Goal: Information Seeking & Learning: Find specific fact

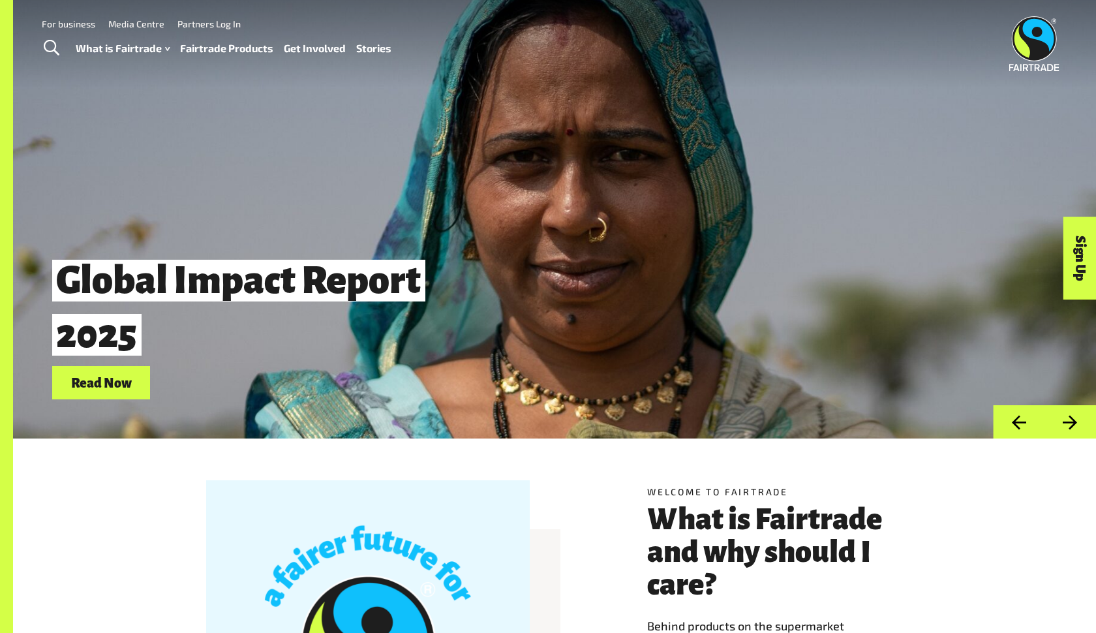
click at [257, 46] on link "Fairtrade Products" at bounding box center [226, 48] width 93 height 19
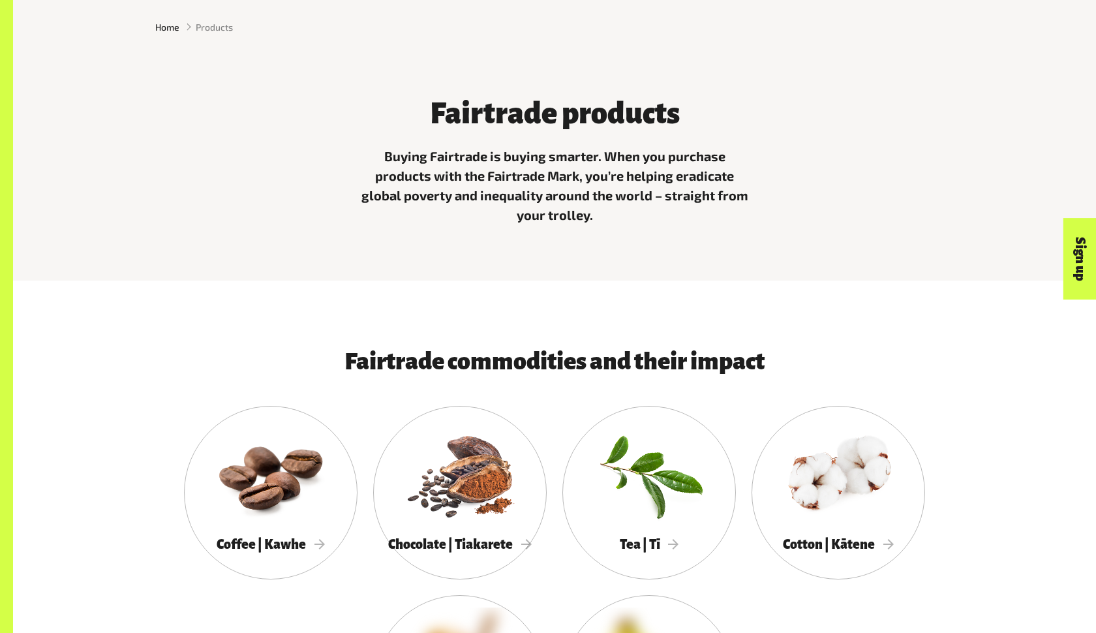
scroll to position [465, 0]
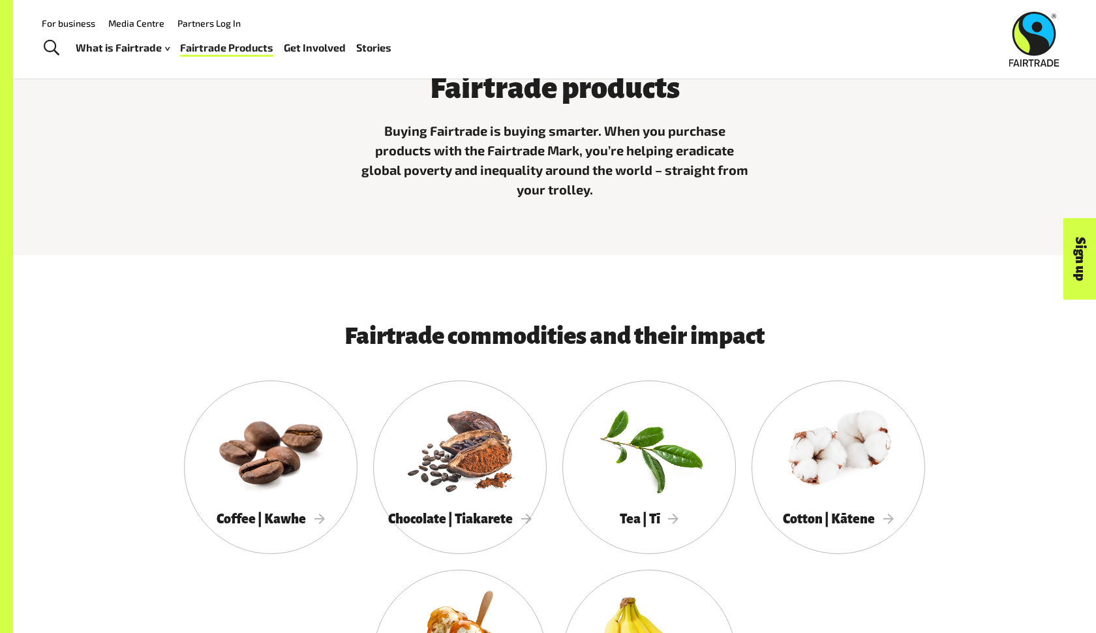
click at [313, 186] on div "Fairtrade products Buying Fairtrade is buying smarter. When you purchase produc…" at bounding box center [554, 132] width 814 height 154
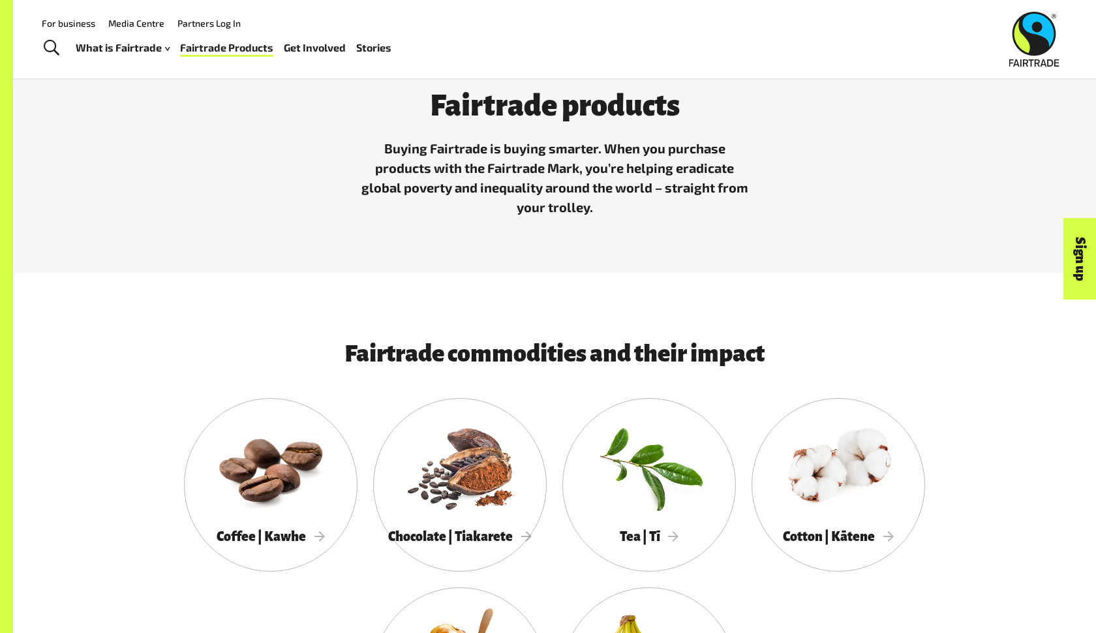
scroll to position [441, 0]
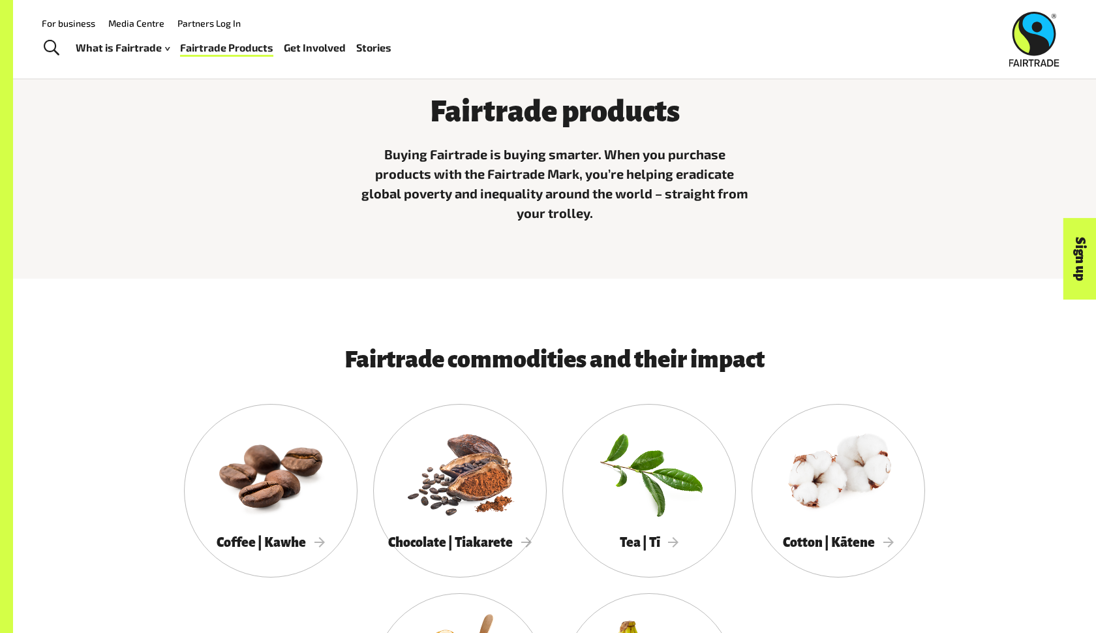
click at [313, 186] on div "Fairtrade products Buying Fairtrade is buying smarter. When you purchase produc…" at bounding box center [554, 156] width 814 height 154
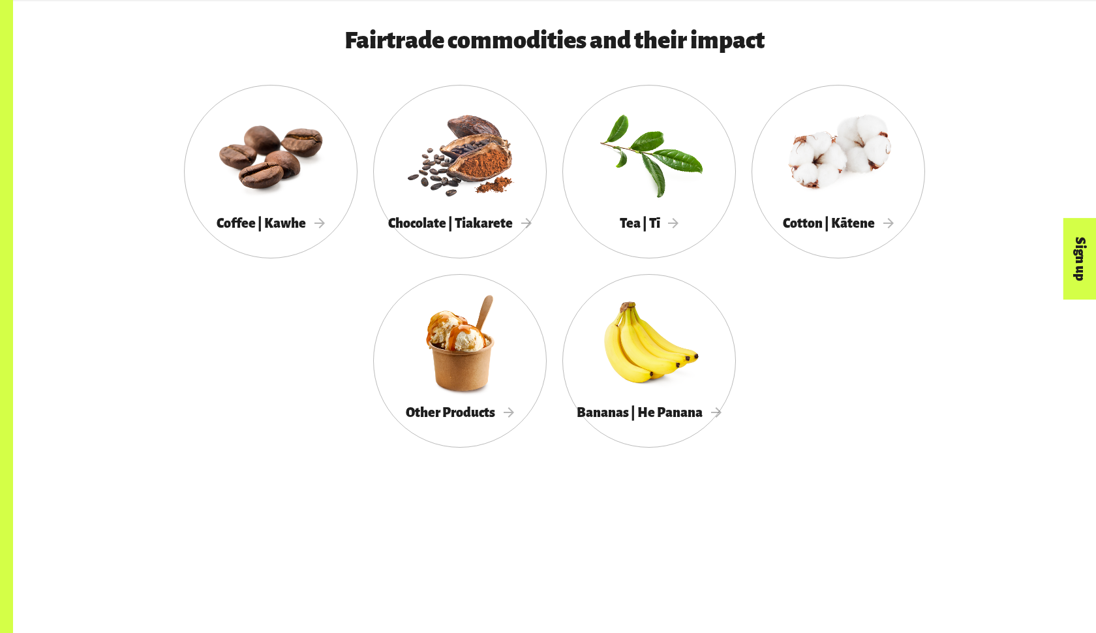
scroll to position [761, 0]
click at [489, 360] on div at bounding box center [460, 342] width 174 height 113
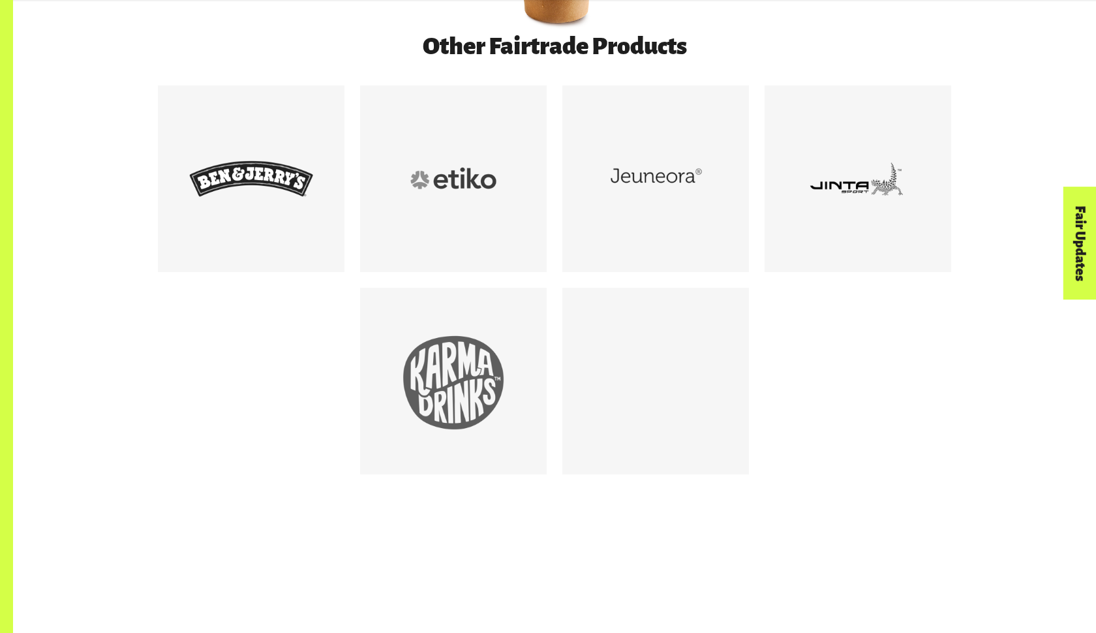
scroll to position [805, 0]
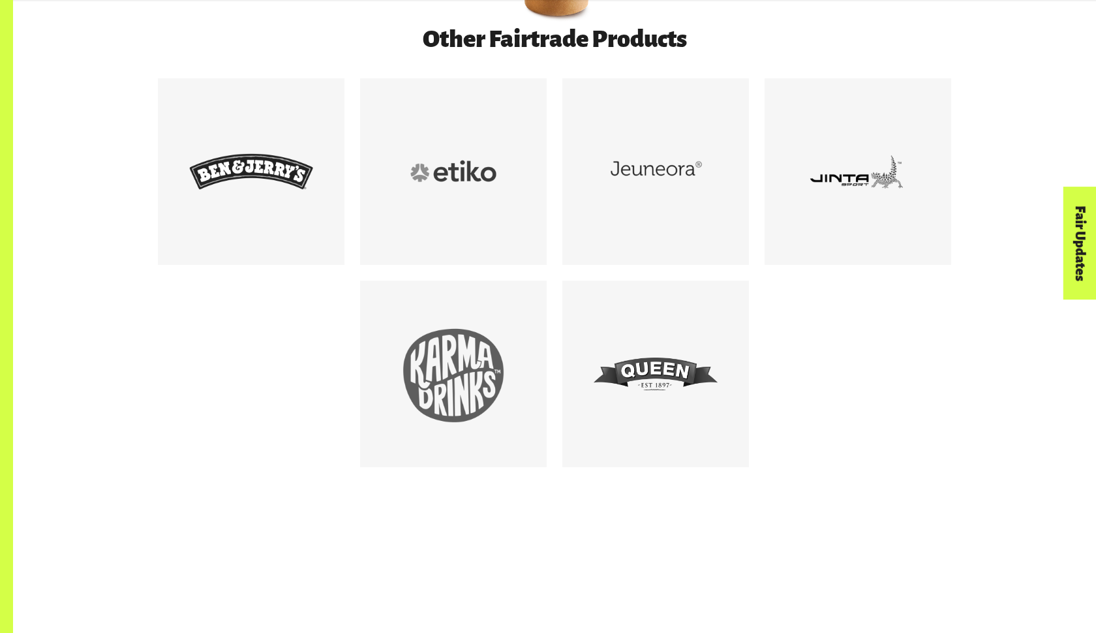
click at [215, 397] on div at bounding box center [554, 280] width 809 height 405
click at [454, 360] on div at bounding box center [454, 374] width 124 height 124
click at [665, 410] on div at bounding box center [656, 374] width 124 height 124
click at [233, 228] on div at bounding box center [251, 172] width 124 height 124
click at [641, 182] on div at bounding box center [656, 172] width 124 height 124
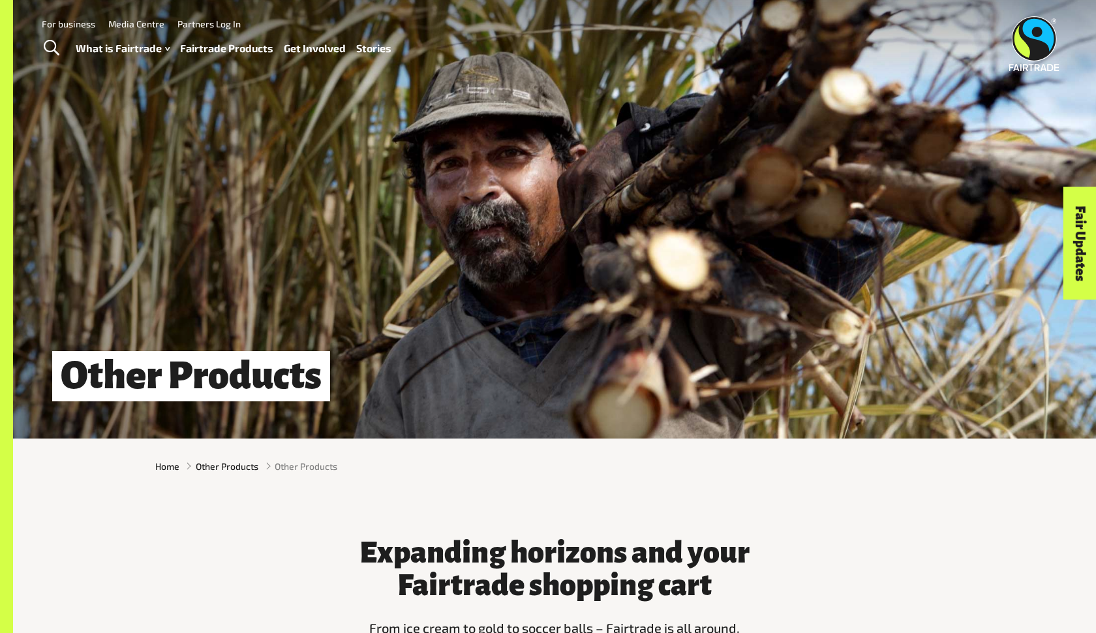
scroll to position [0, 0]
click at [223, 44] on link "Fairtrade Products" at bounding box center [226, 48] width 93 height 19
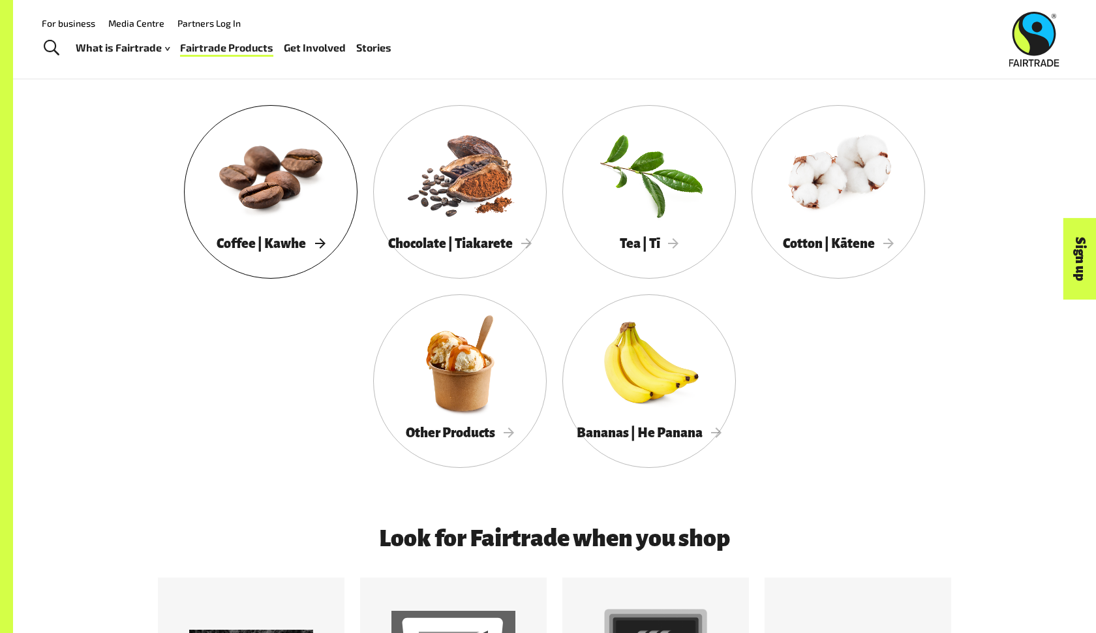
scroll to position [739, 0]
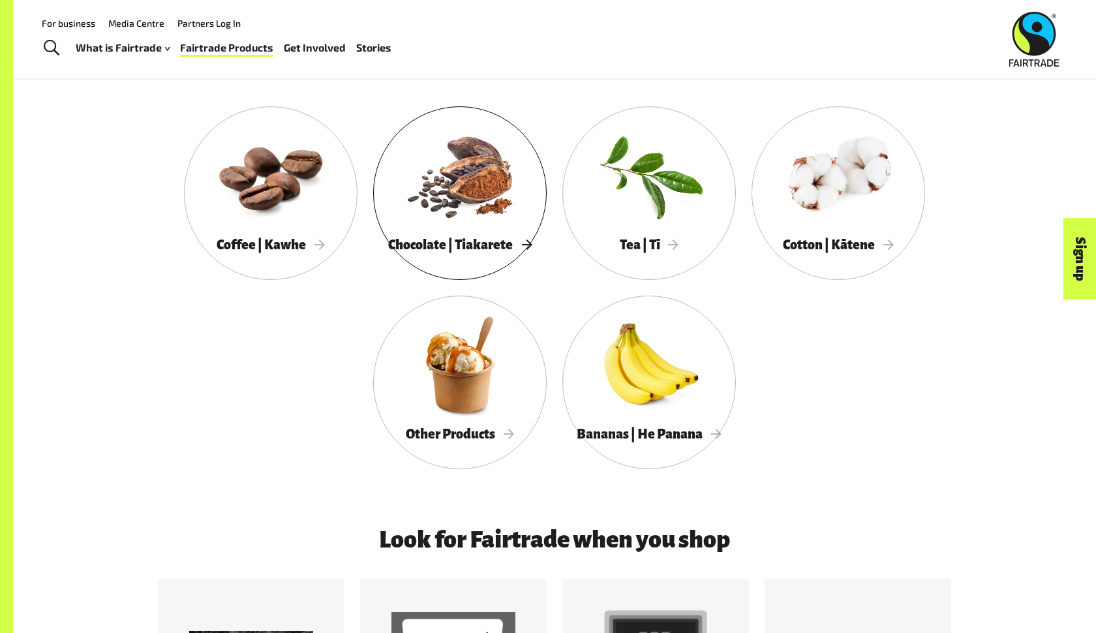
click at [416, 191] on div at bounding box center [460, 175] width 174 height 113
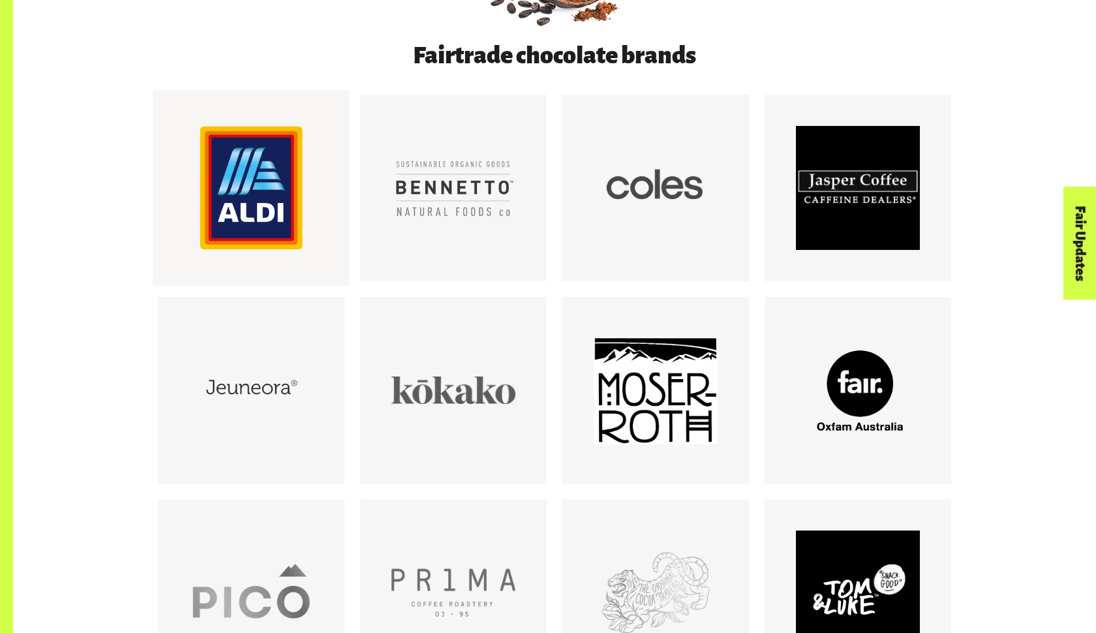
scroll to position [856, 0]
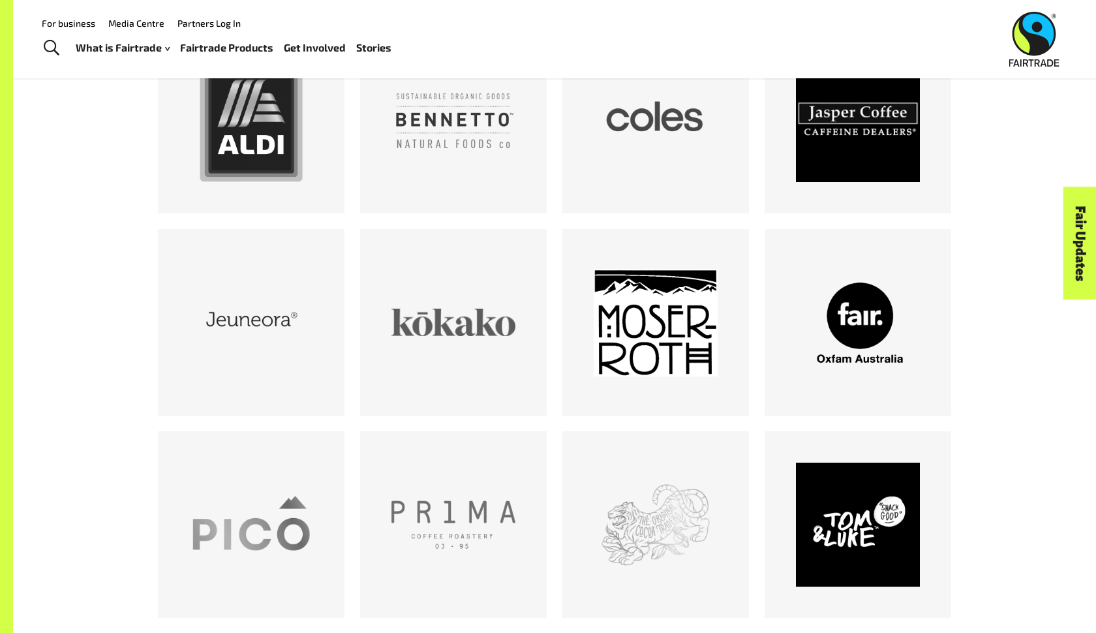
click at [80, 233] on div "Fairtrade chocolate brands" at bounding box center [554, 405] width 1083 height 861
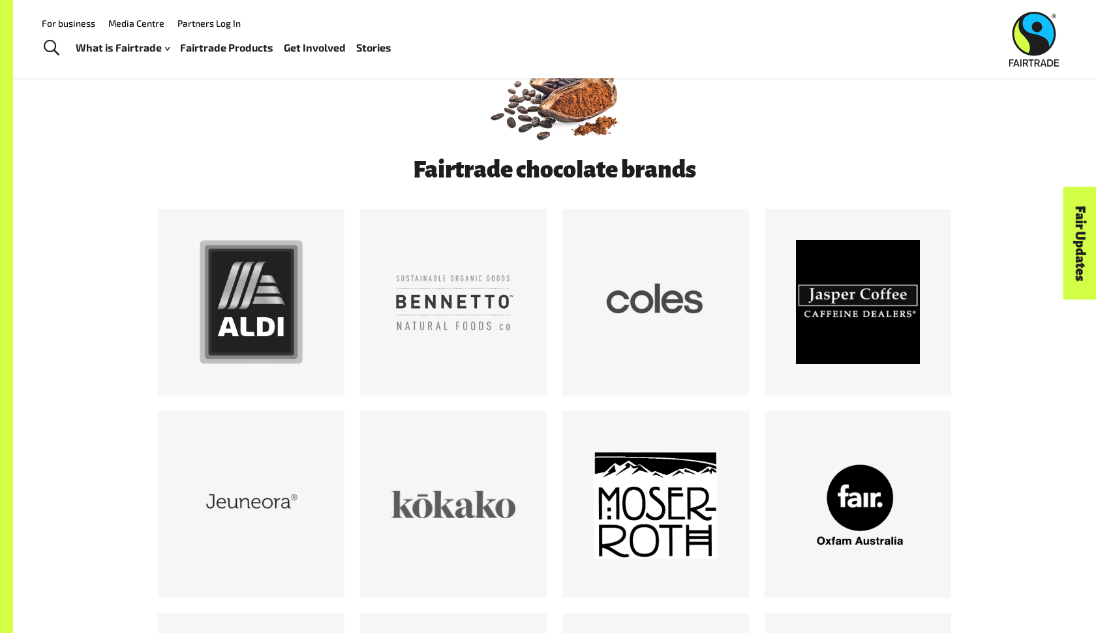
scroll to position [666, 0]
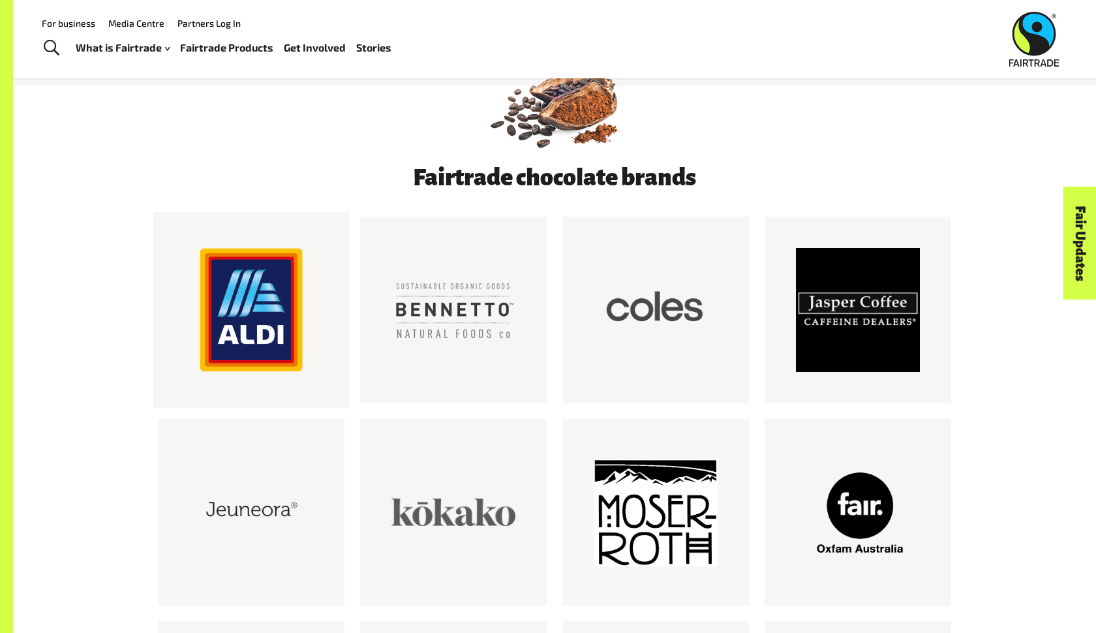
click at [232, 288] on div at bounding box center [251, 310] width 124 height 124
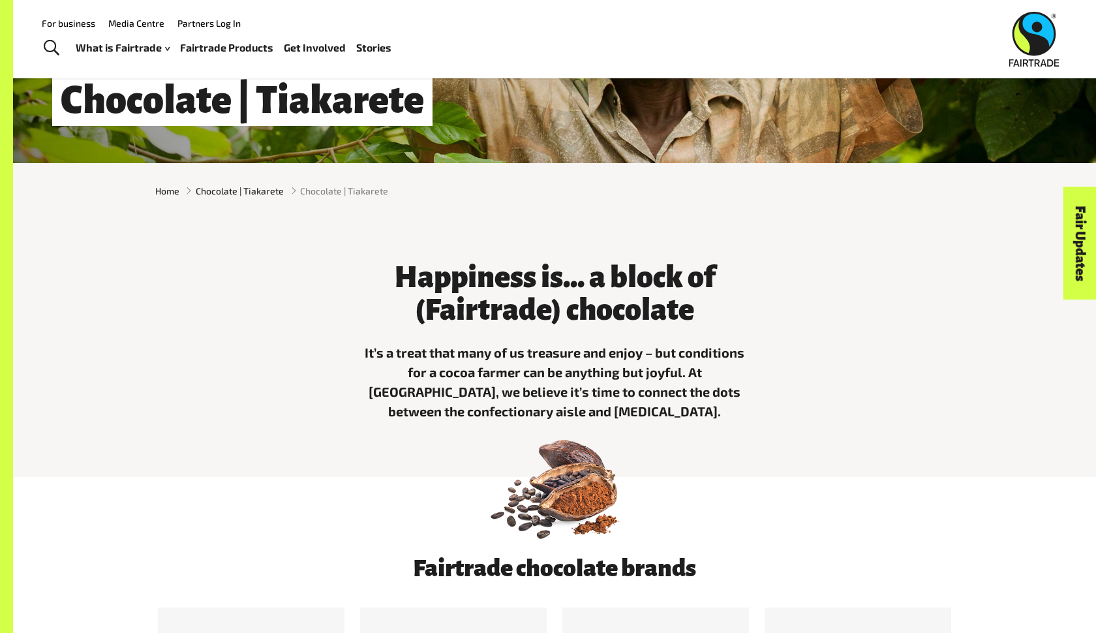
scroll to position [263, 0]
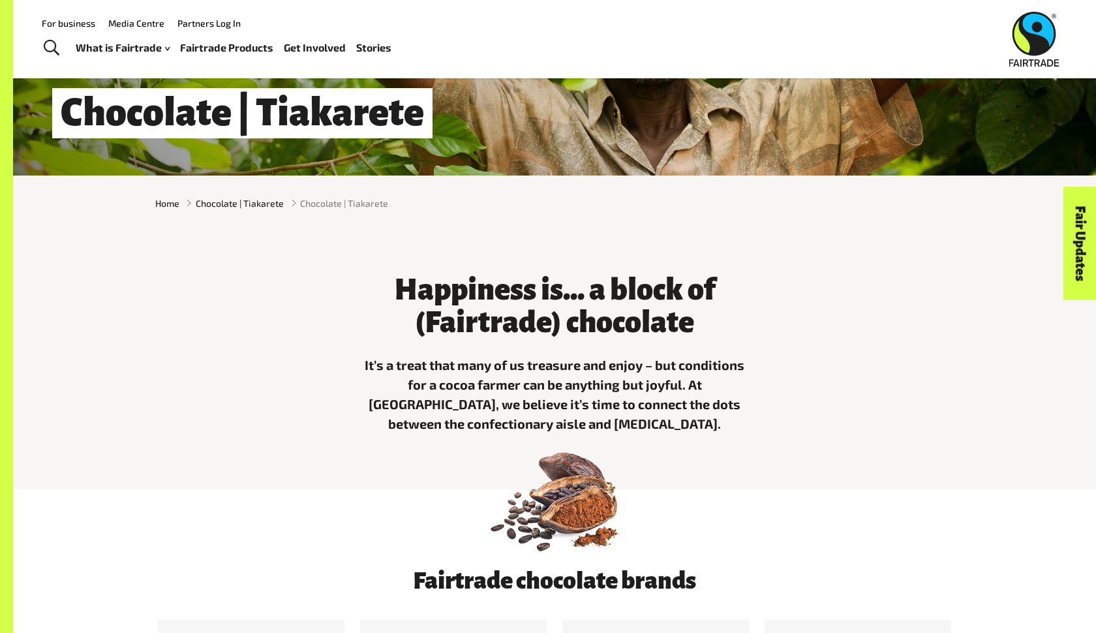
click at [242, 394] on div "Happiness is... a block of (Fairtrade) chocolate It’s a treat that many of us t…" at bounding box center [554, 350] width 814 height 187
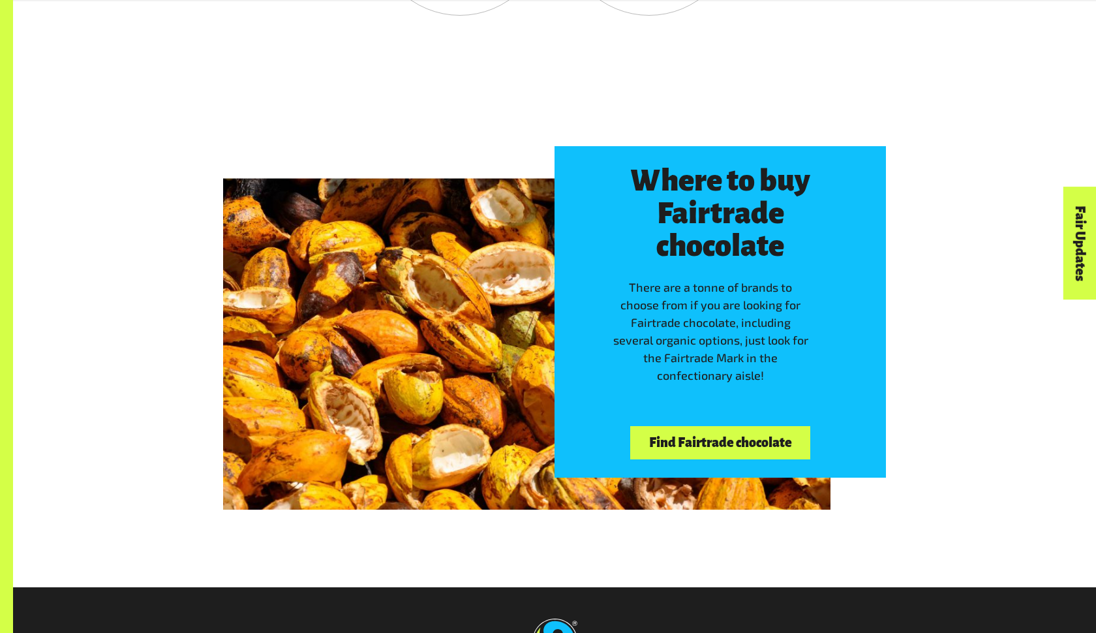
scroll to position [3363, 0]
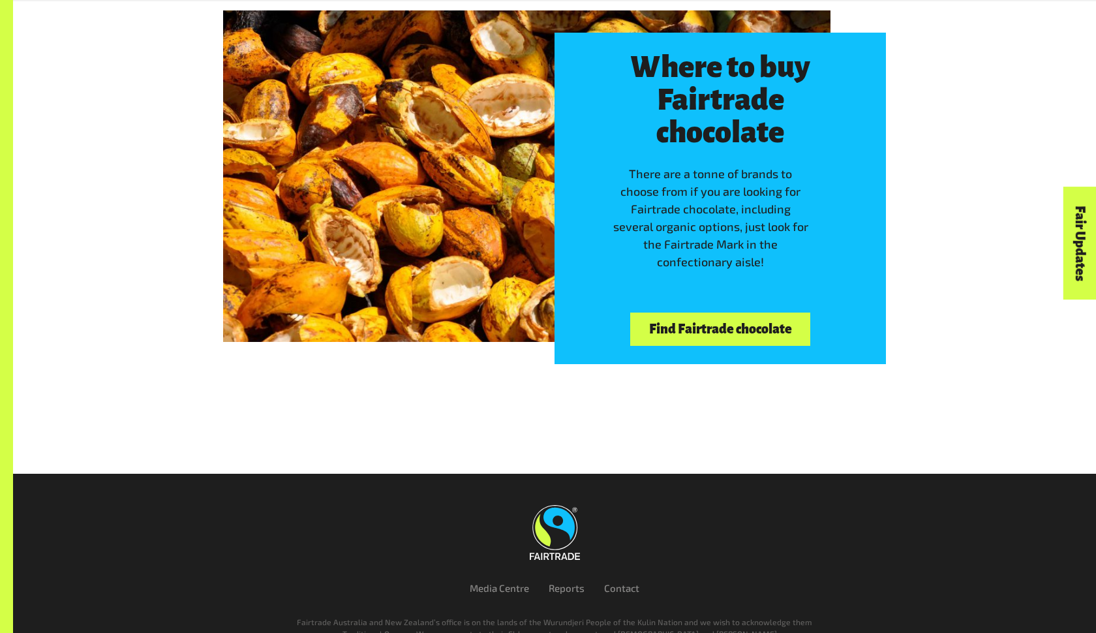
click at [709, 337] on link "Find Fairtrade chocolate" at bounding box center [720, 329] width 180 height 33
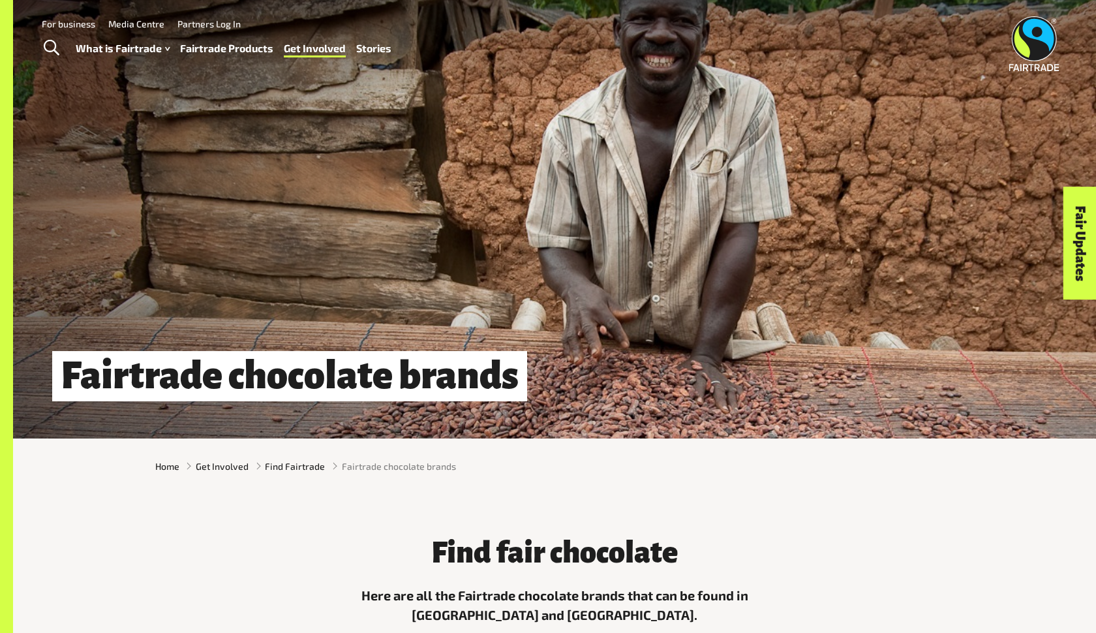
click at [332, 563] on div "Find fair chocolate Here are all the Fairtrade chocolate brands that can be fou…" at bounding box center [554, 577] width 814 height 115
click at [339, 573] on div "Find fair chocolate Here are all the Fairtrade chocolate brands that can be fou…" at bounding box center [554, 577] width 814 height 115
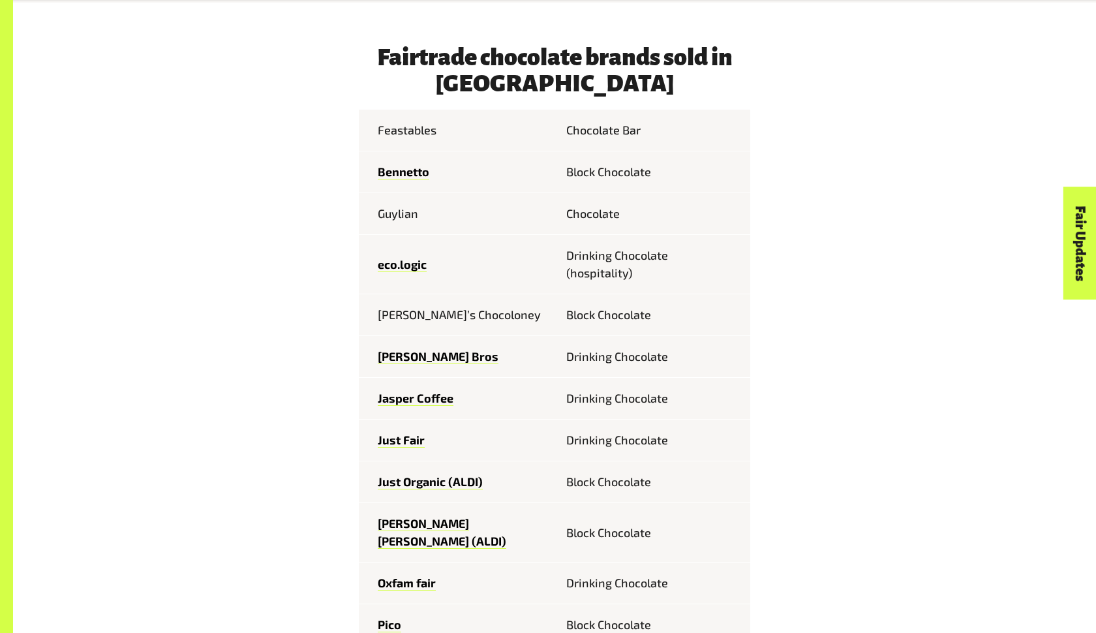
scroll to position [687, 0]
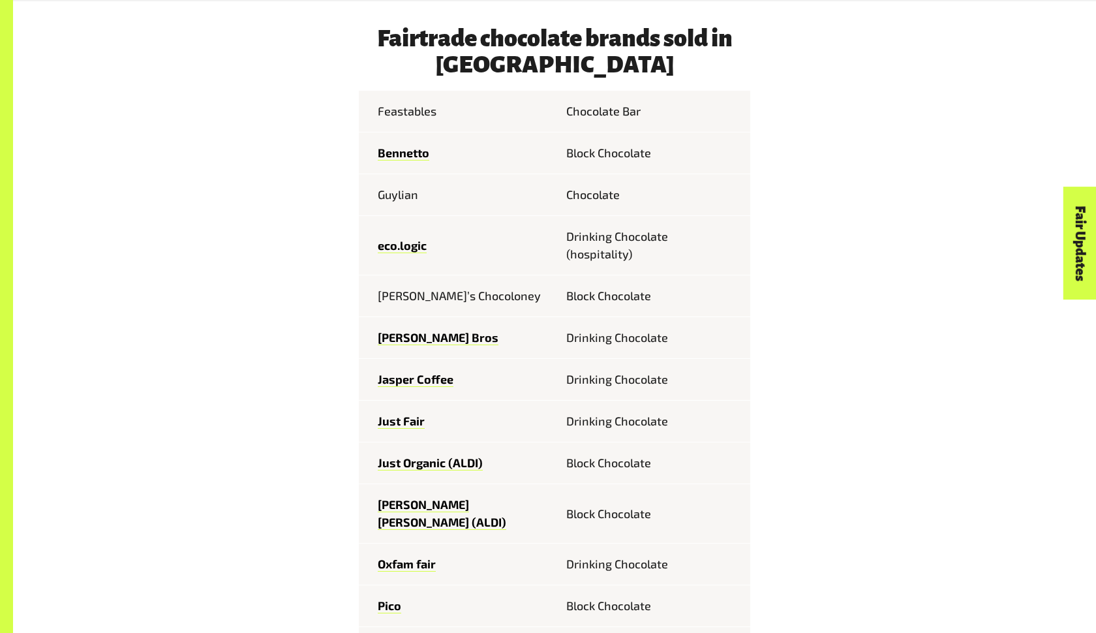
scroll to position [699, 0]
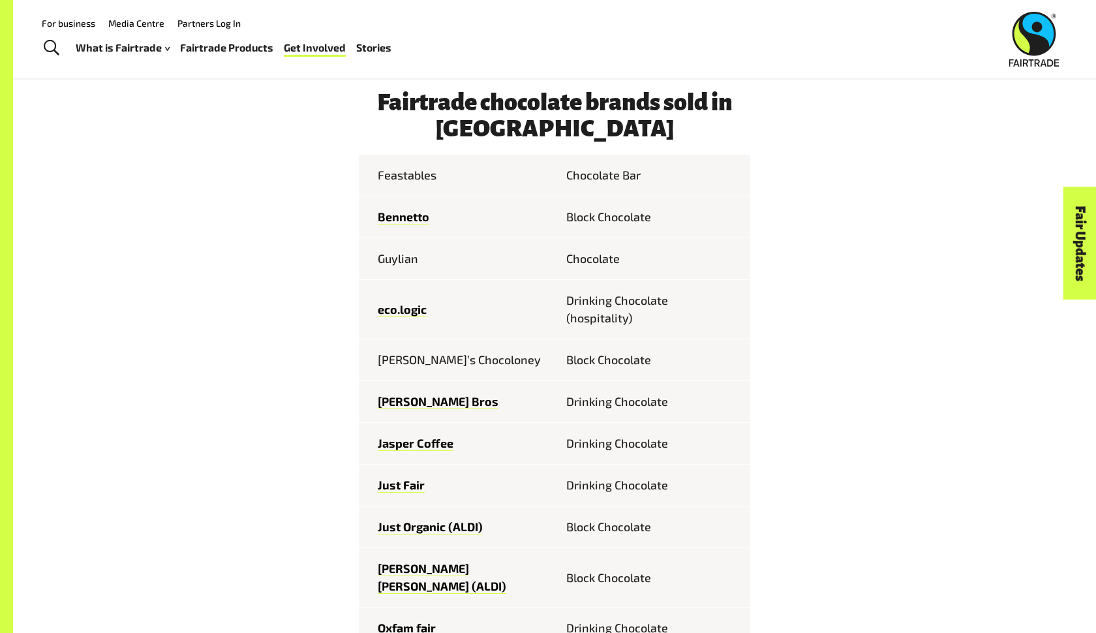
scroll to position [632, 0]
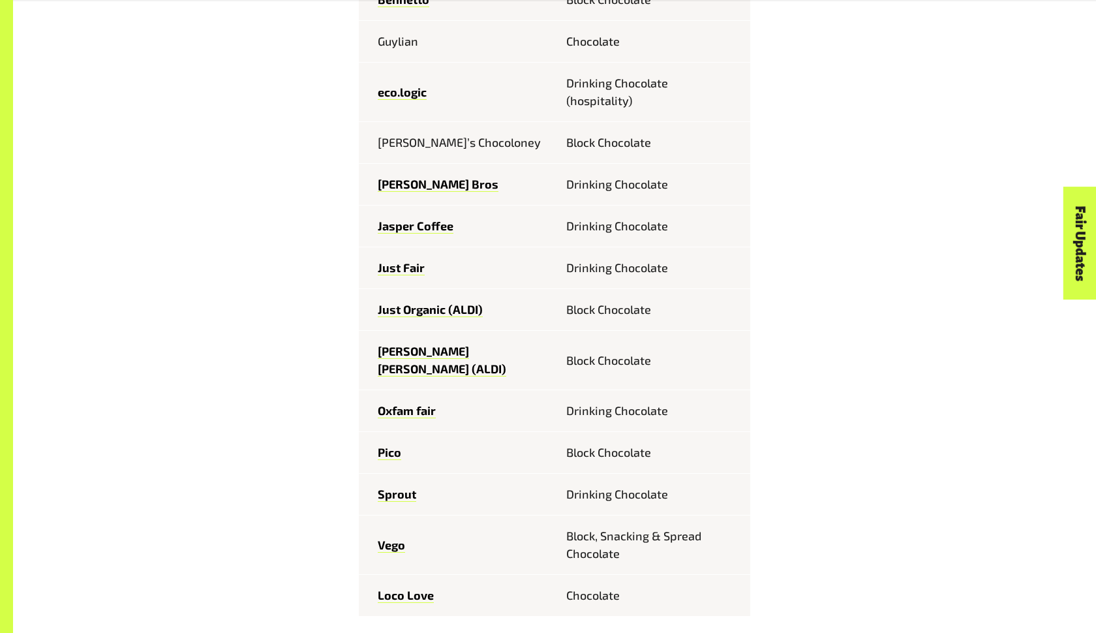
scroll to position [864, 0]
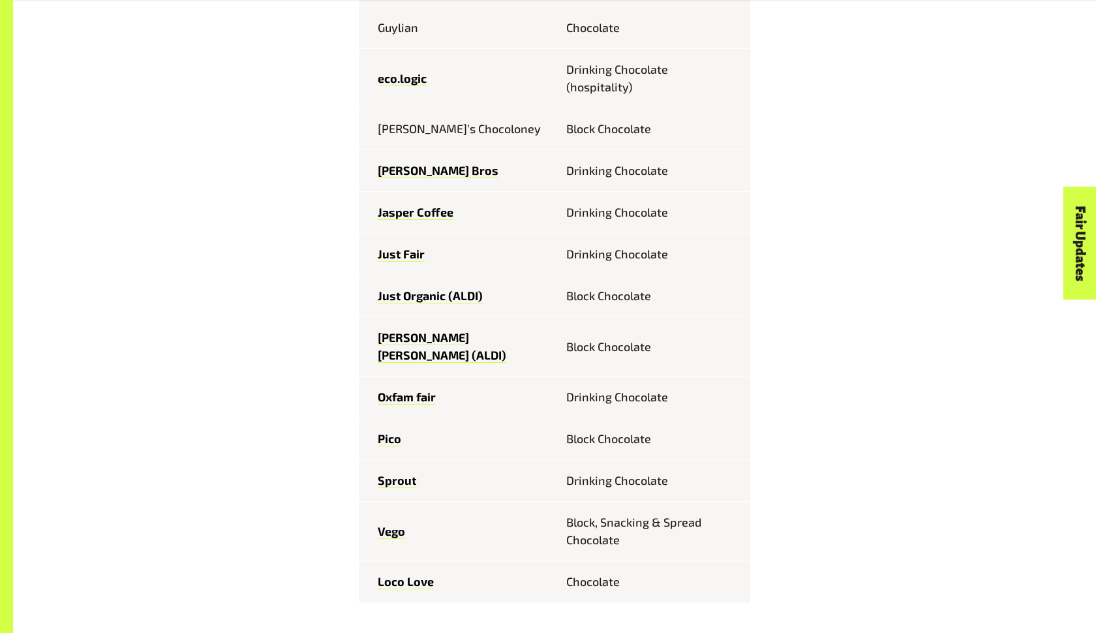
click at [308, 423] on div "Fairtrade chocolate brands sold in [GEOGRAPHIC_DATA] Feastables Chocolate [PERS…" at bounding box center [554, 550] width 814 height 1385
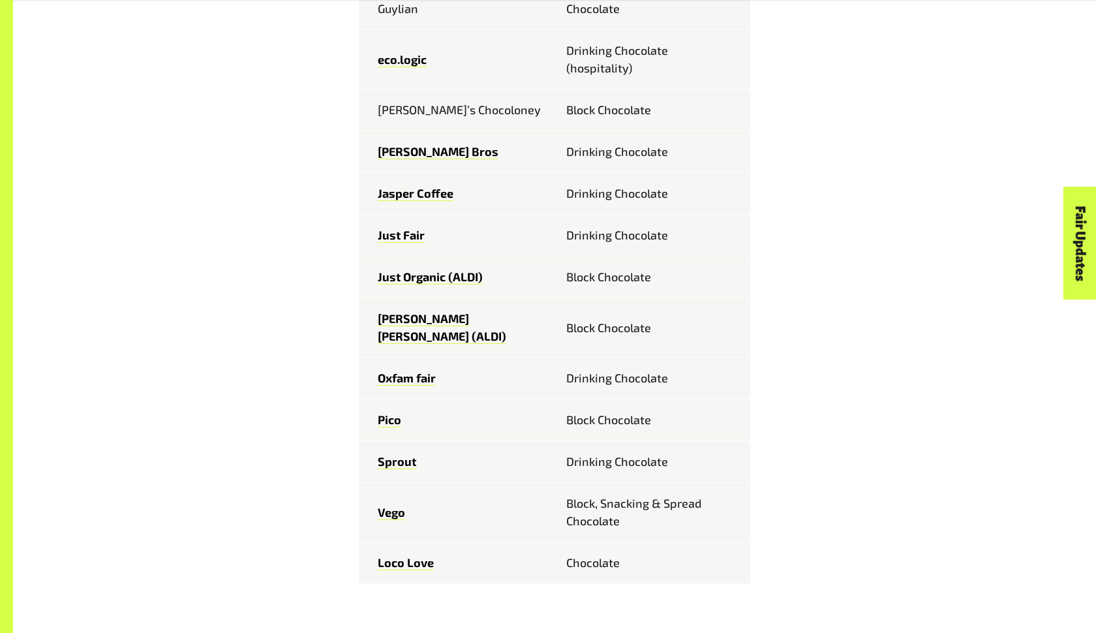
click at [311, 480] on div "Fairtrade chocolate brands sold in [GEOGRAPHIC_DATA] Feastables Chocolate [PERS…" at bounding box center [554, 531] width 814 height 1385
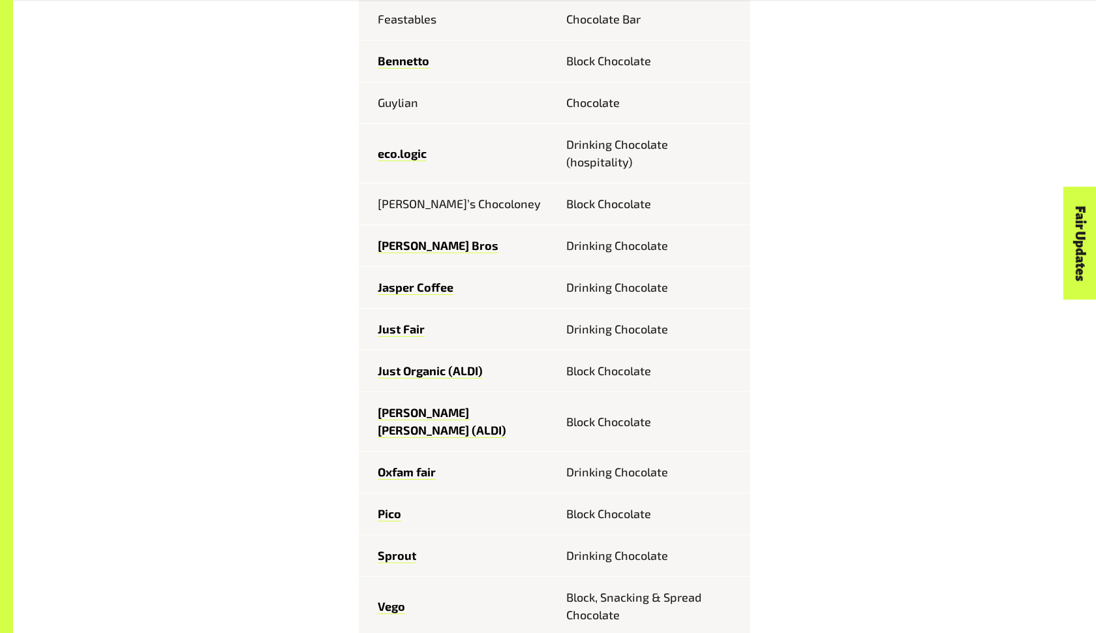
click at [311, 480] on div "Fairtrade chocolate brands sold in [GEOGRAPHIC_DATA] Feastables Chocolate [PERS…" at bounding box center [554, 625] width 814 height 1385
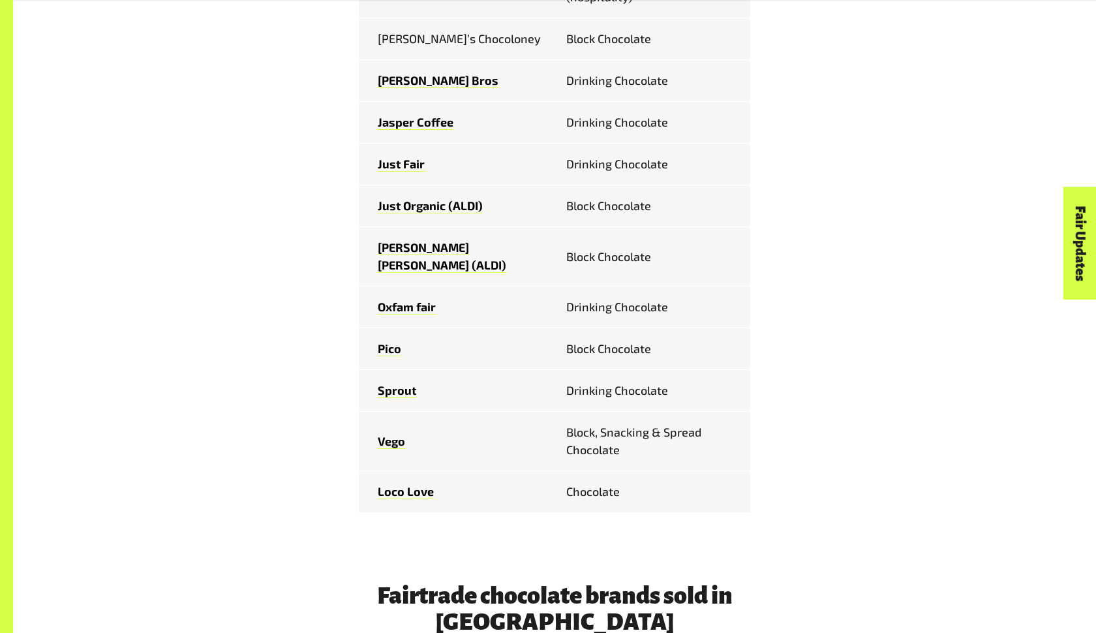
scroll to position [955, 0]
click at [311, 480] on div "Fairtrade chocolate brands sold in [GEOGRAPHIC_DATA] Feastables Chocolate [PERS…" at bounding box center [554, 460] width 814 height 1385
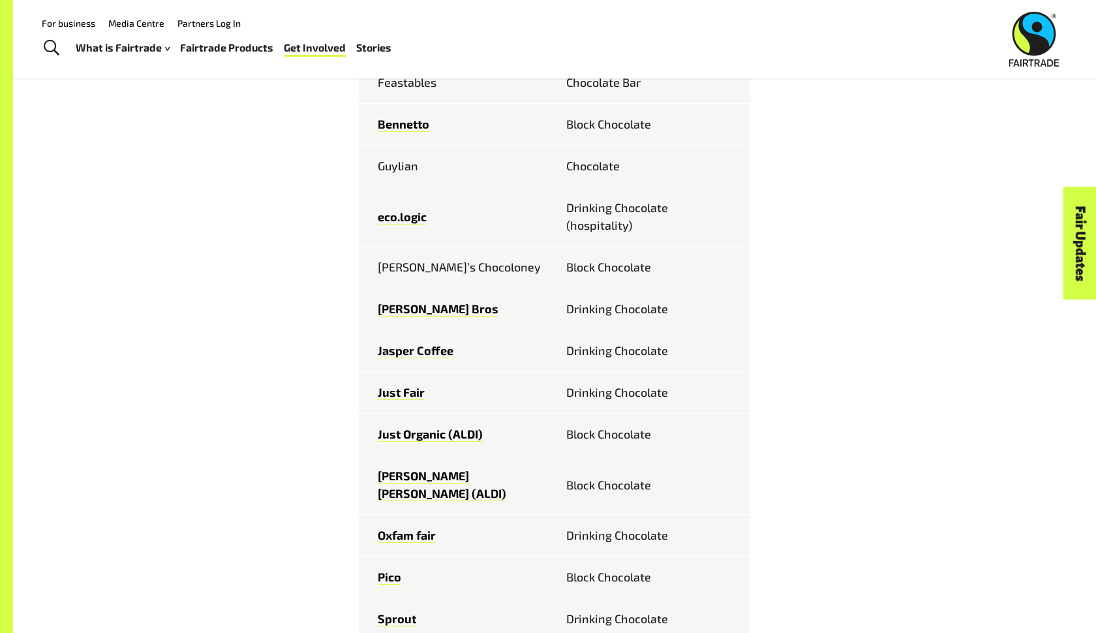
scroll to position [907, 0]
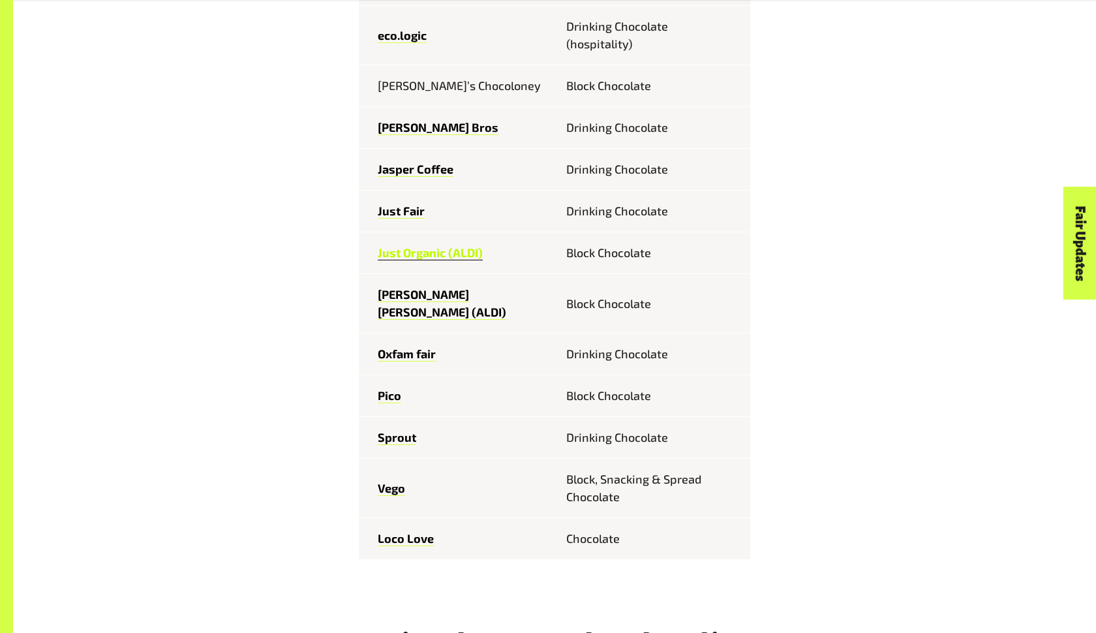
click at [427, 248] on link "Just Organic (ALDI)" at bounding box center [430, 252] width 105 height 15
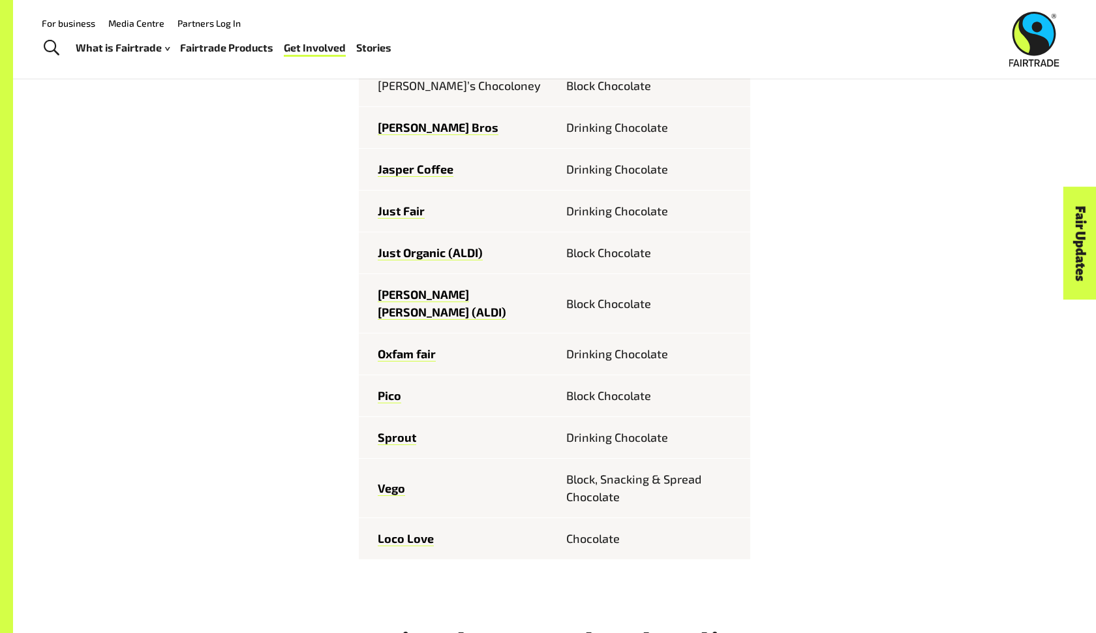
click at [168, 348] on div "Fairtrade chocolate brands sold in [GEOGRAPHIC_DATA] Feastables Chocolate [PERS…" at bounding box center [554, 507] width 814 height 1385
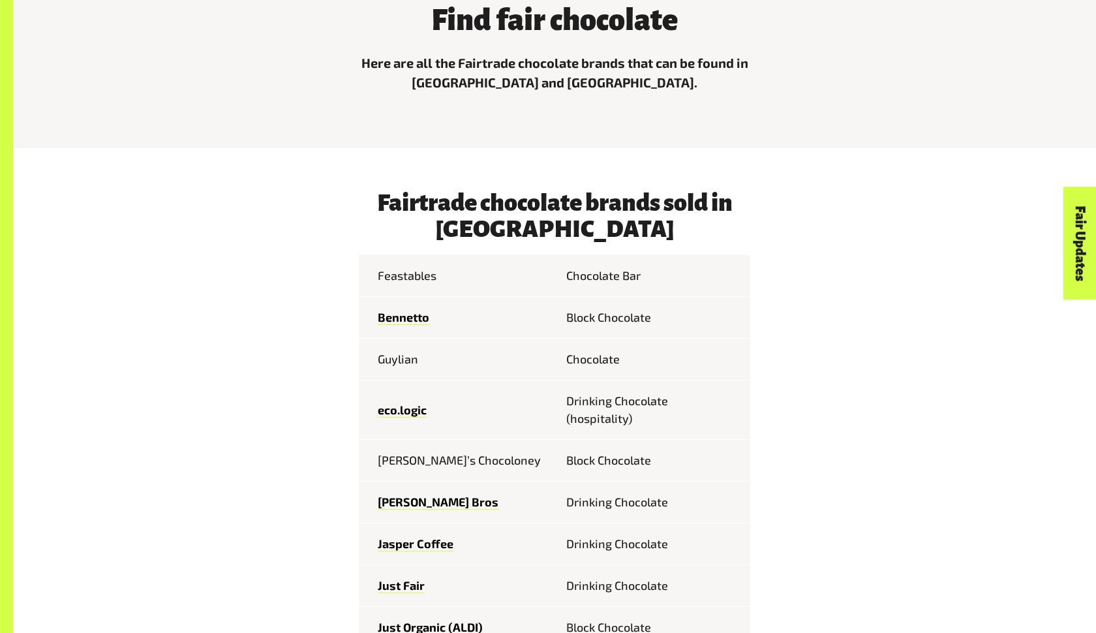
scroll to position [540, 0]
